Goal: Task Accomplishment & Management: Manage account settings

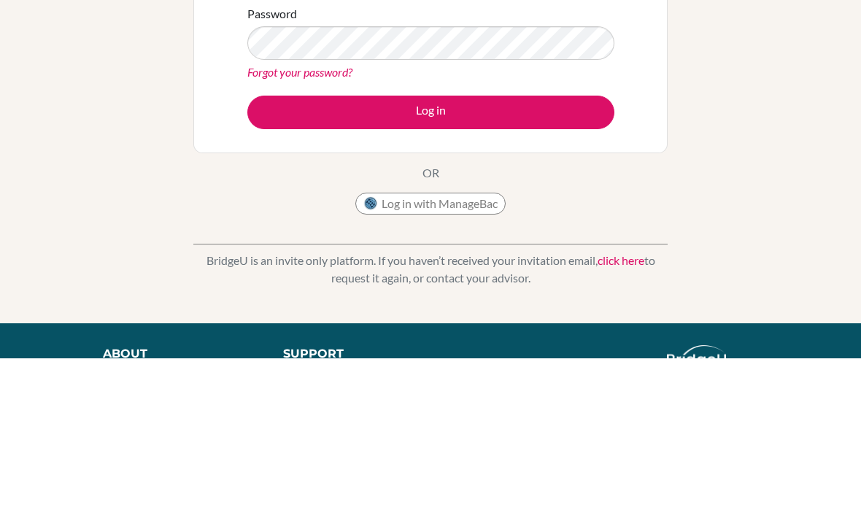
scroll to position [147, 0]
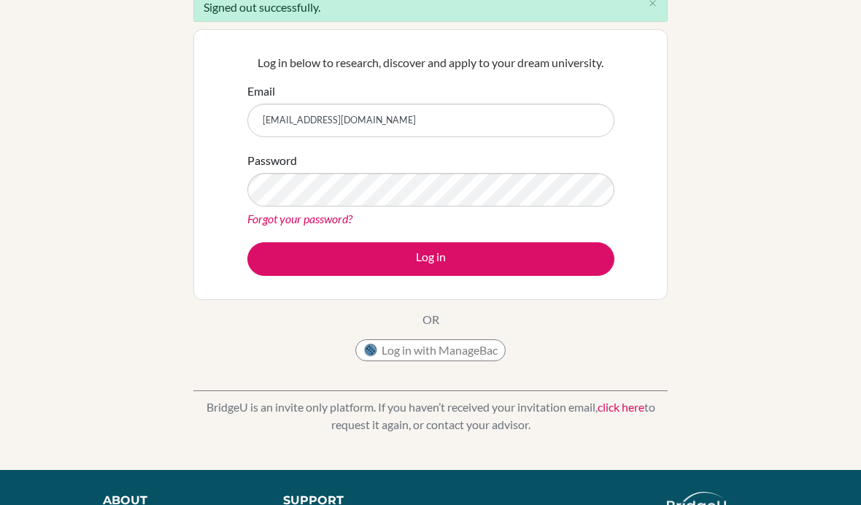
type input "[EMAIL_ADDRESS][DOMAIN_NAME]"
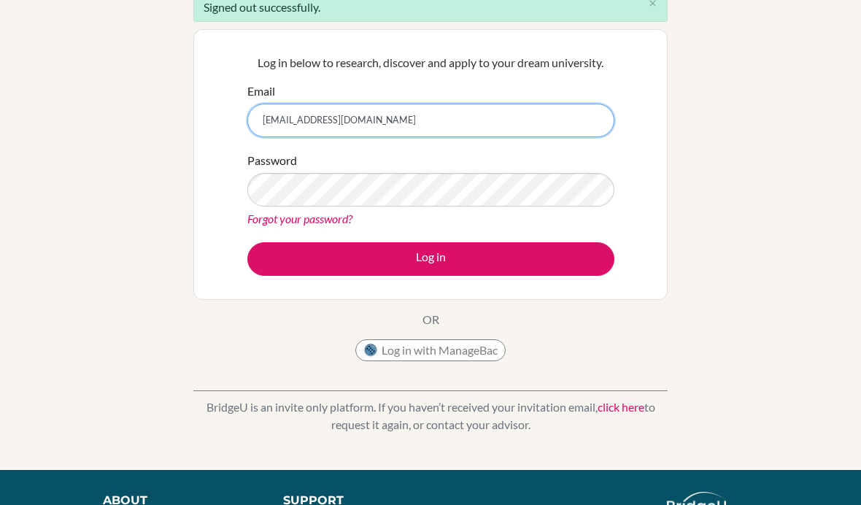
click at [431, 258] on button "Log in" at bounding box center [430, 259] width 367 height 34
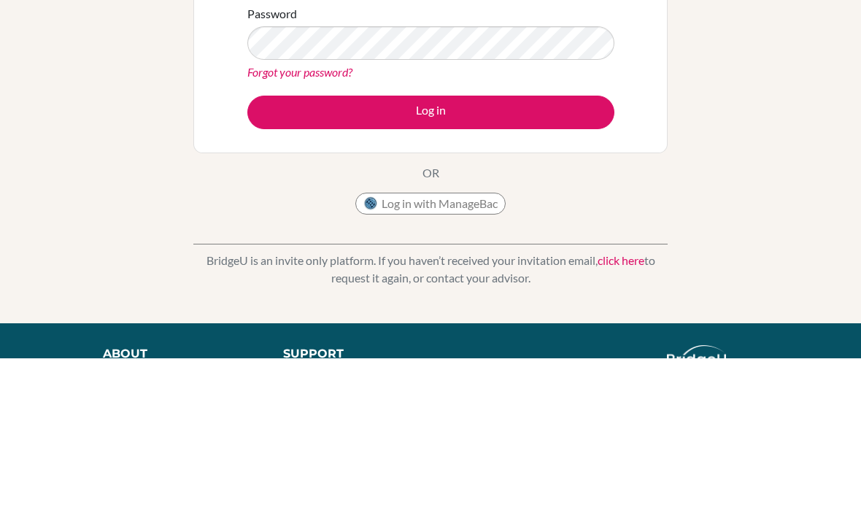
scroll to position [147, 0]
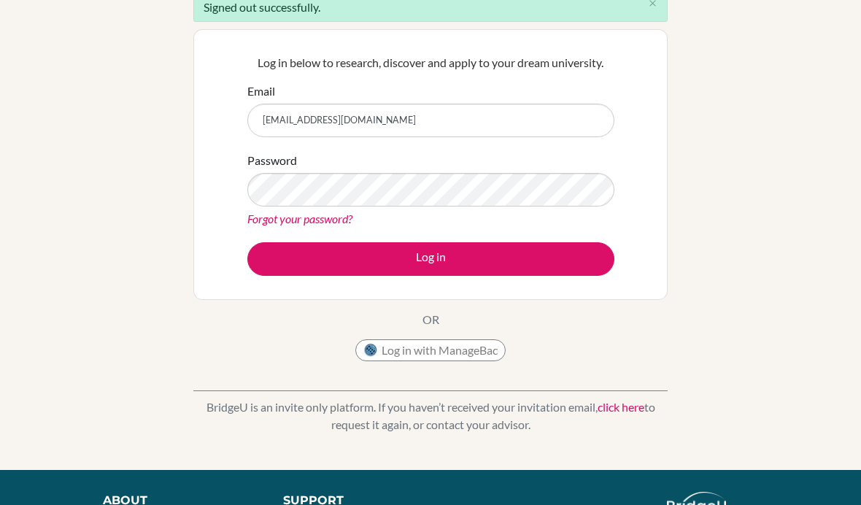
type input "[EMAIL_ADDRESS][DOMAIN_NAME]"
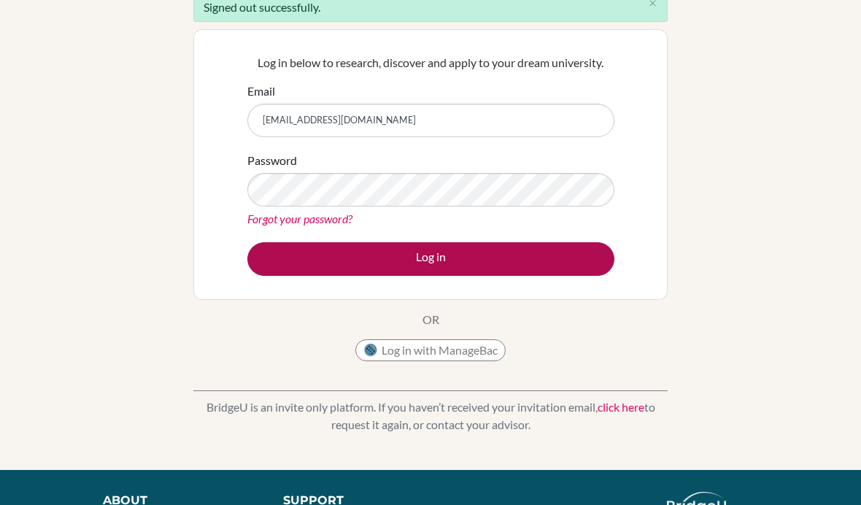
click at [299, 247] on button "Log in" at bounding box center [430, 259] width 367 height 34
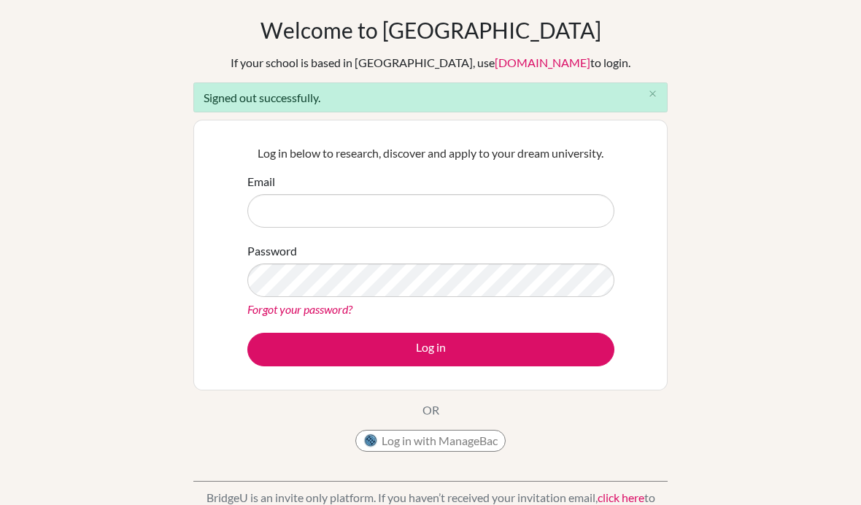
scroll to position [55, 0]
click at [656, 92] on icon "close" at bounding box center [652, 94] width 11 height 11
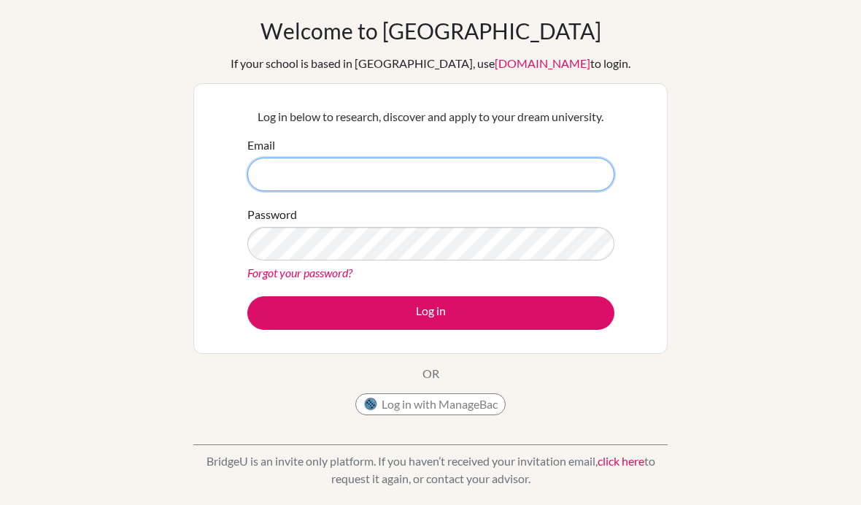
click at [411, 184] on input "Email" at bounding box center [430, 175] width 367 height 34
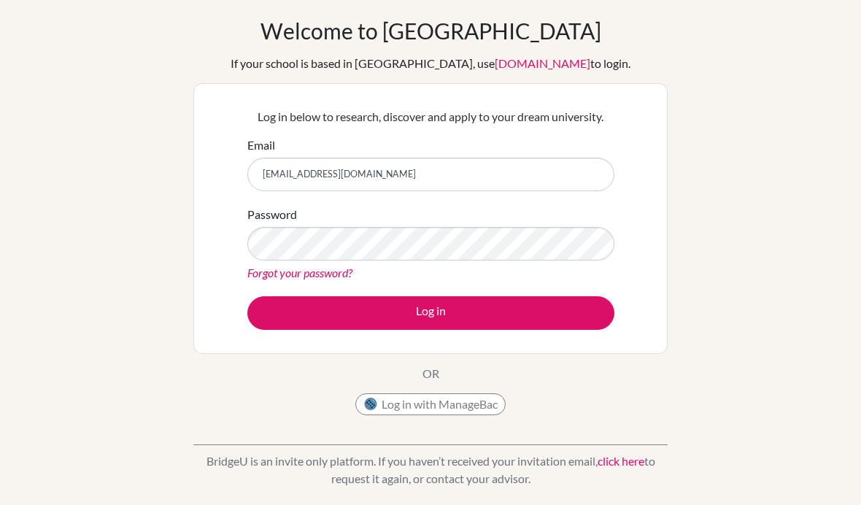
type input "pwallisser@danubestudent.com"
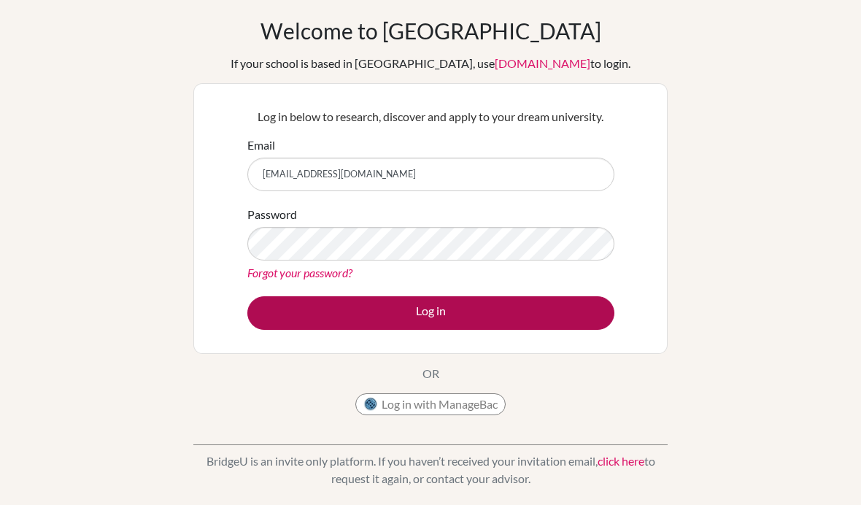
click at [280, 316] on button "Log in" at bounding box center [430, 313] width 367 height 34
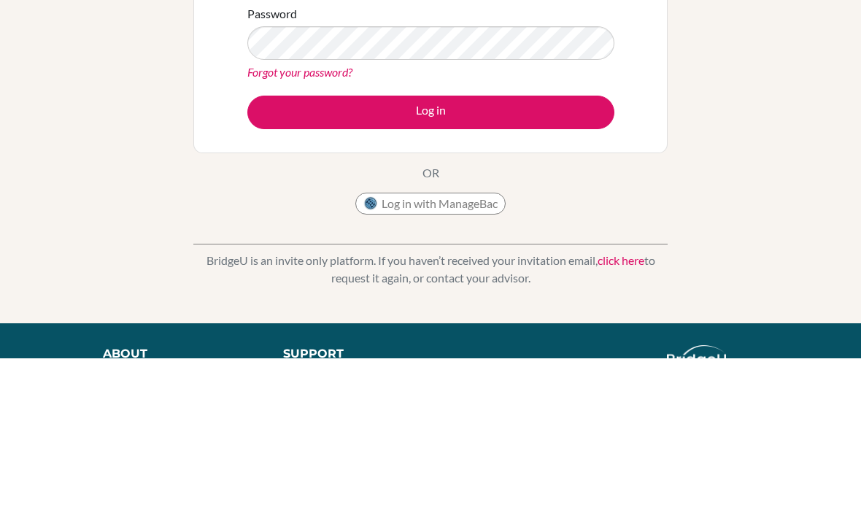
scroll to position [147, 0]
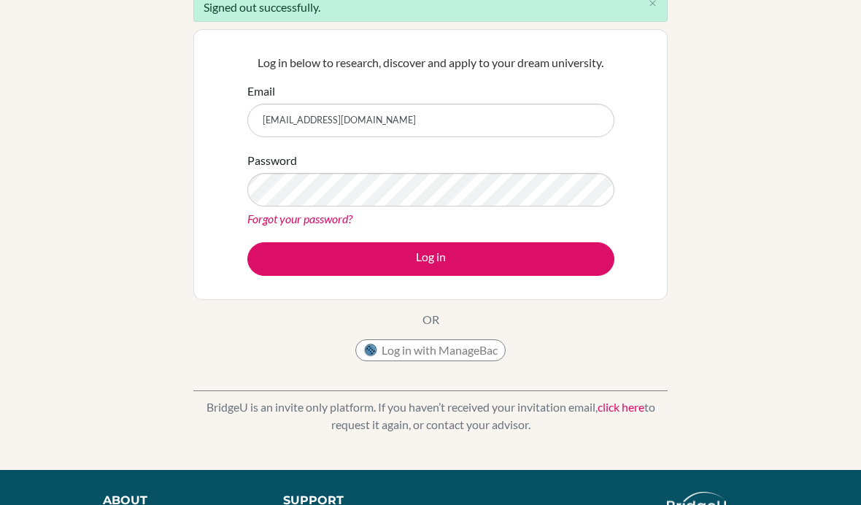
type input "[EMAIL_ADDRESS][DOMAIN_NAME]"
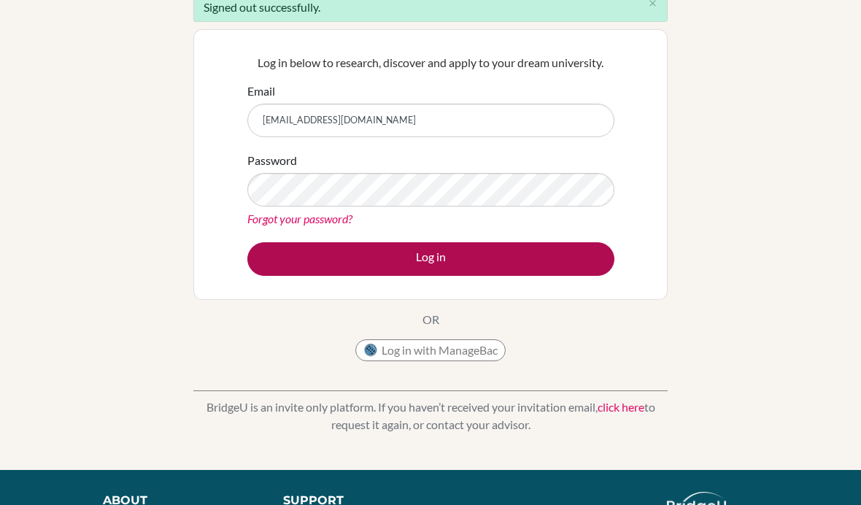
click at [268, 269] on button "Log in" at bounding box center [430, 259] width 367 height 34
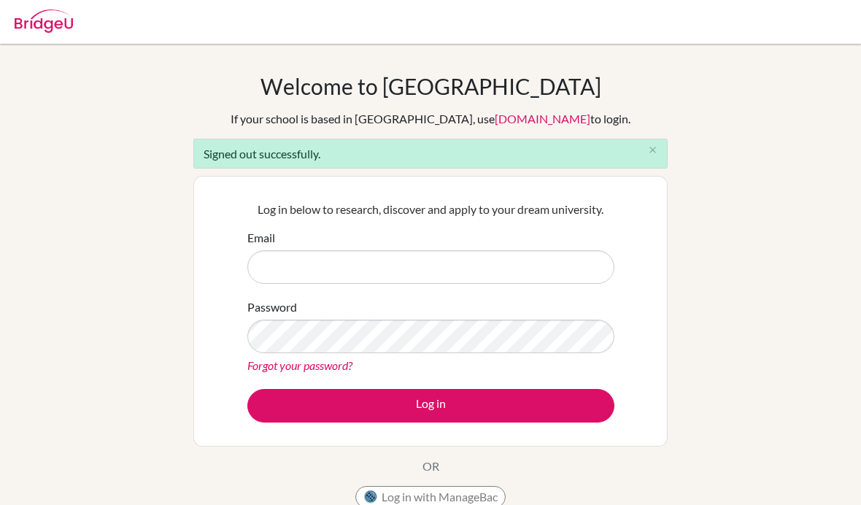
scroll to position [147, 0]
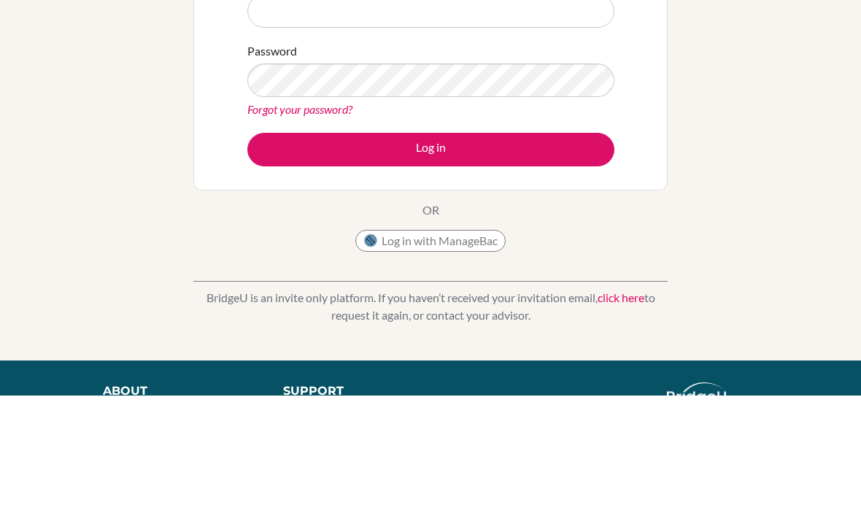
scroll to position [109, 0]
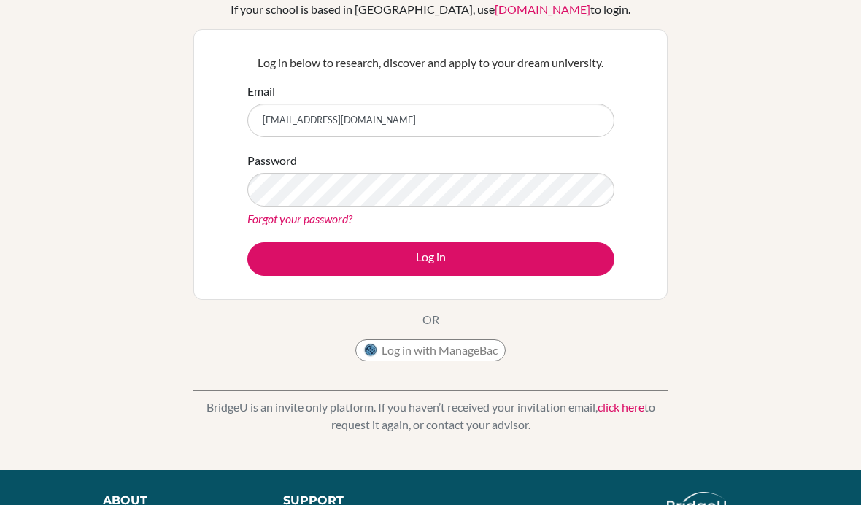
type input "pwallisser@danubestudent.com"
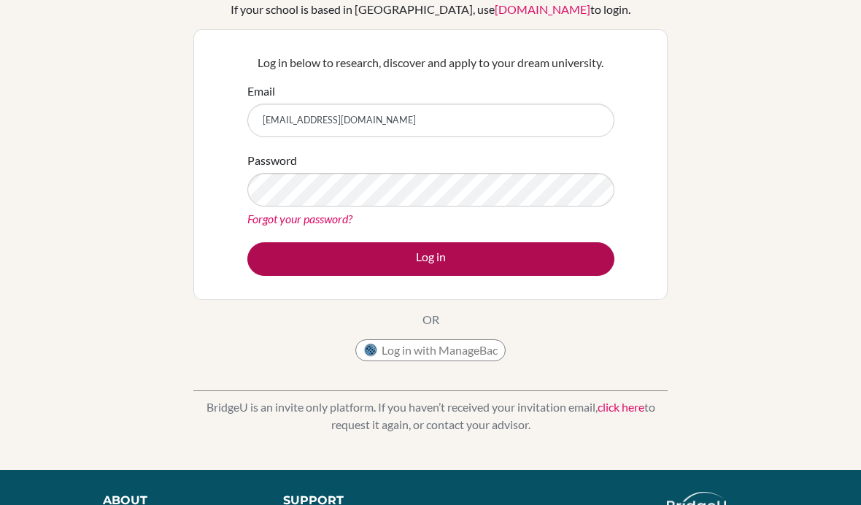
click at [307, 268] on button "Log in" at bounding box center [430, 259] width 367 height 34
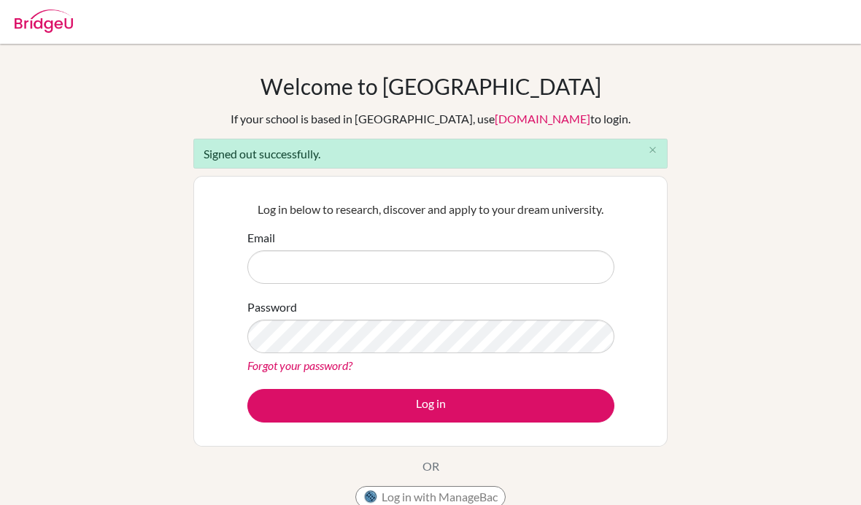
scroll to position [147, 0]
